Goal: Task Accomplishment & Management: Manage account settings

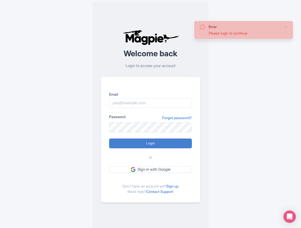
click at [109, 108] on div at bounding box center [109, 108] width 0 height 0
type input "[PERSON_NAME][EMAIL_ADDRESS][PERSON_NAME][DOMAIN_NAME]"
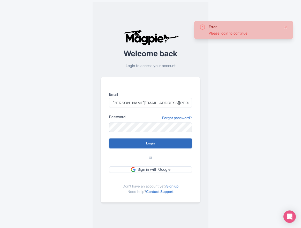
click at [155, 144] on input "Login" at bounding box center [150, 144] width 83 height 10
type input "Logging in..."
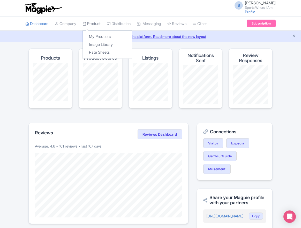
click at [95, 23] on link "Product" at bounding box center [91, 24] width 18 height 14
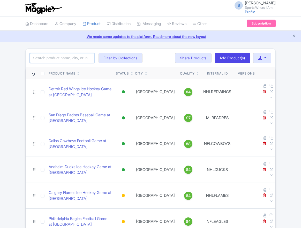
click at [71, 57] on input "search" at bounding box center [62, 58] width 65 height 10
type input "anaheim ducks"
click button "Search" at bounding box center [0, 0] width 0 height 0
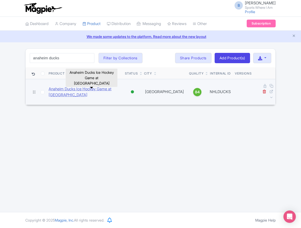
click at [85, 89] on link "Anaheim Ducks Ice Hockey Game at Honda Center" at bounding box center [85, 92] width 72 height 12
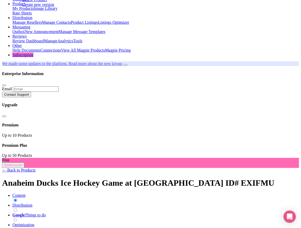
scroll to position [42, 0]
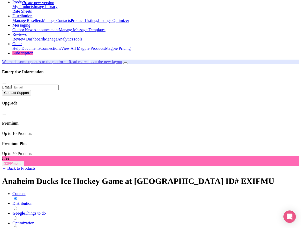
click at [32, 201] on link "Distribution" at bounding box center [22, 203] width 20 height 4
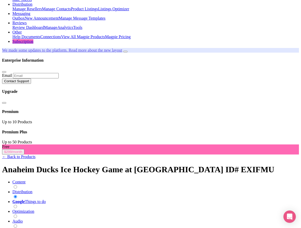
scroll to position [15, 0]
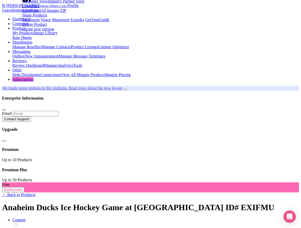
click at [26, 218] on link "Content" at bounding box center [18, 220] width 13 height 4
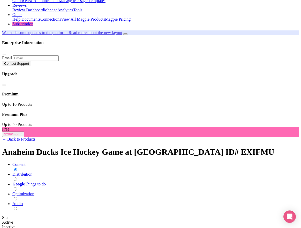
scroll to position [70, 0]
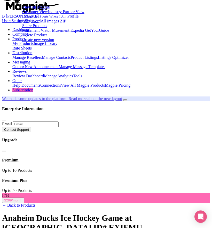
scroll to position [0, 0]
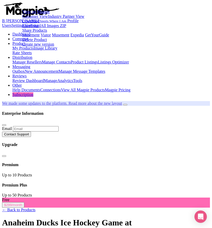
click at [34, 208] on link "← Back to Products" at bounding box center [18, 210] width 33 height 4
